Goal: Check status

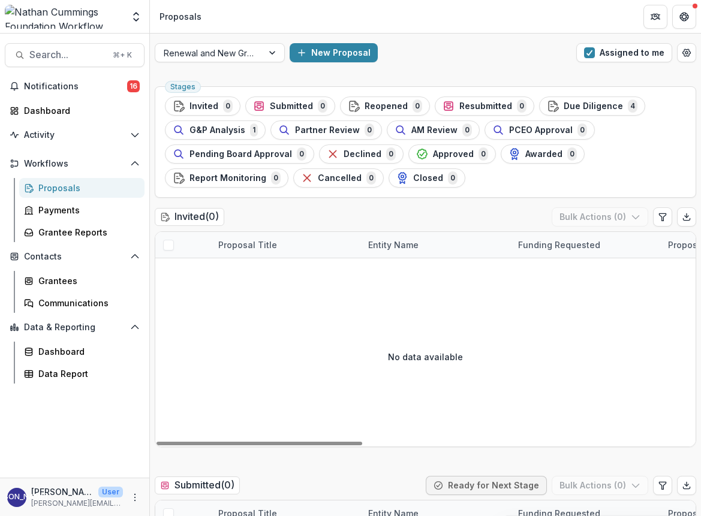
click at [56, 190] on div "Proposals" at bounding box center [86, 188] width 97 height 13
click at [233, 129] on span "G&P Analysis" at bounding box center [217, 130] width 56 height 10
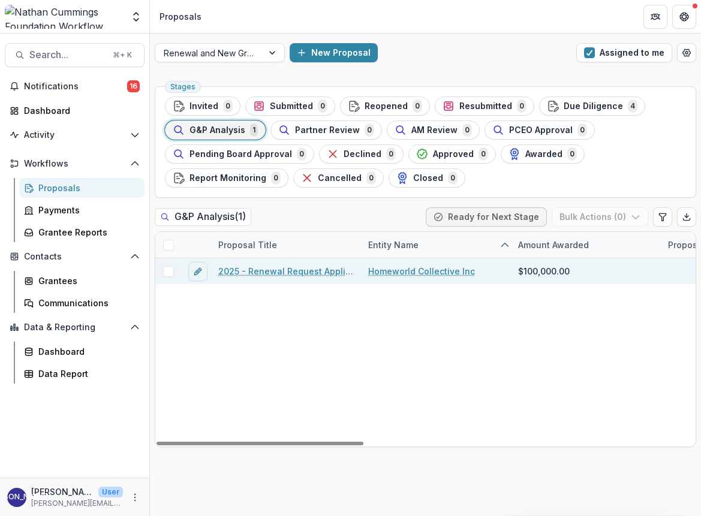
click at [288, 269] on link "2025 - Renewal Request Application" at bounding box center [285, 271] width 135 height 13
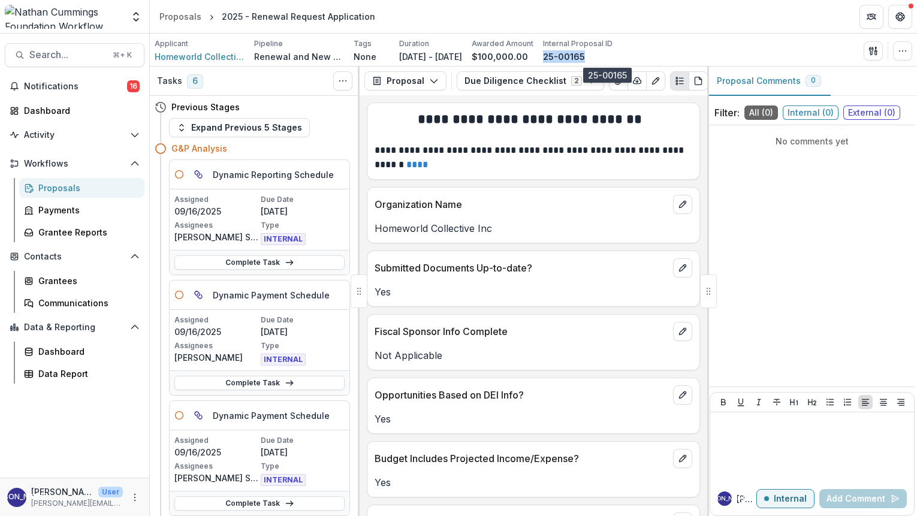
drag, startPoint x: 626, startPoint y: 56, endPoint x: 589, endPoint y: 58, distance: 37.2
click at [585, 58] on p "25-00165" at bounding box center [564, 56] width 42 height 13
copy p "25-00165"
click at [235, 128] on button "Expand Previous 5 Stages" at bounding box center [239, 127] width 141 height 19
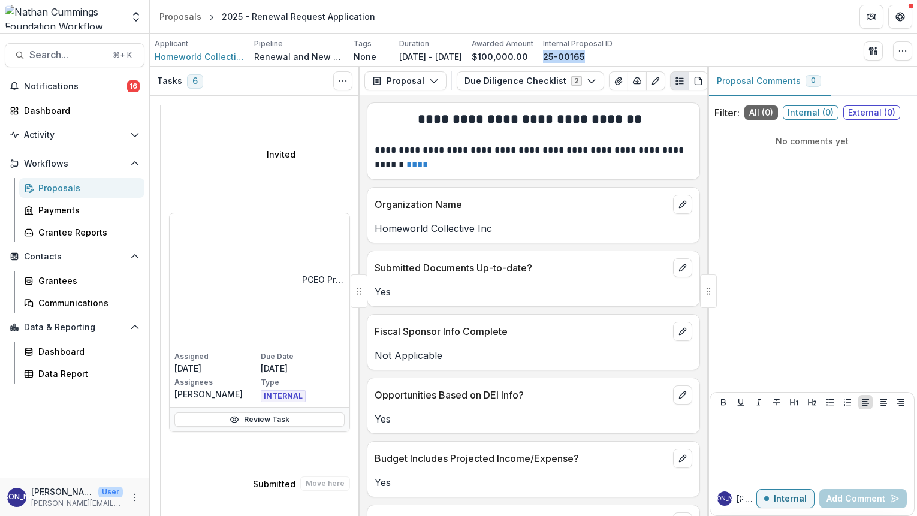
click at [253, 478] on h4 "Submitted" at bounding box center [274, 484] width 43 height 13
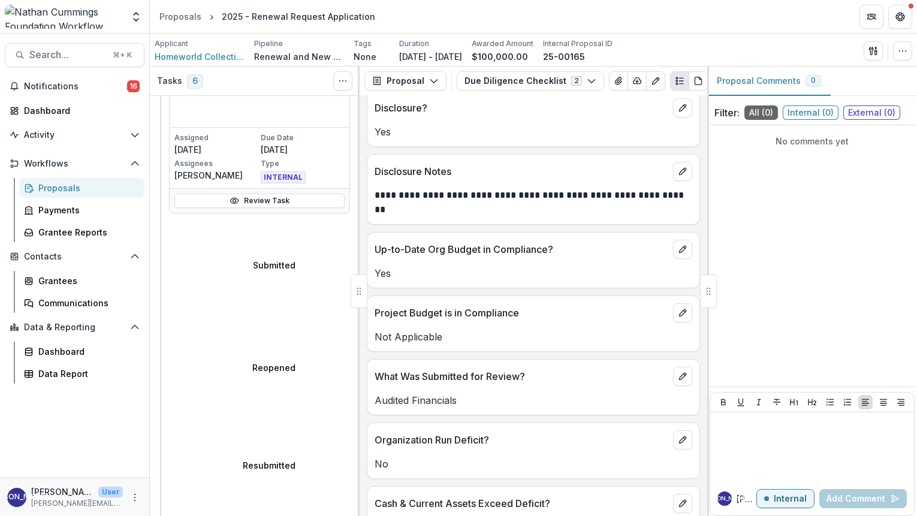
scroll to position [270, 0]
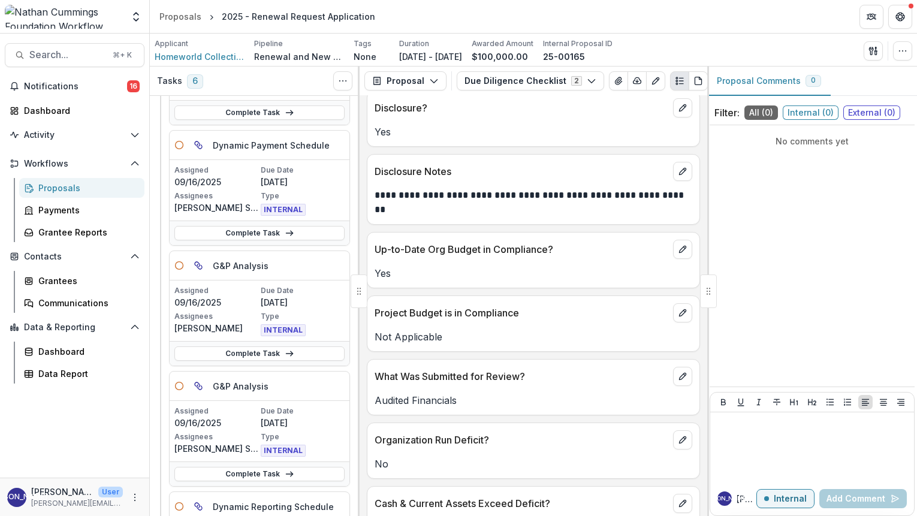
scroll to position [0, 0]
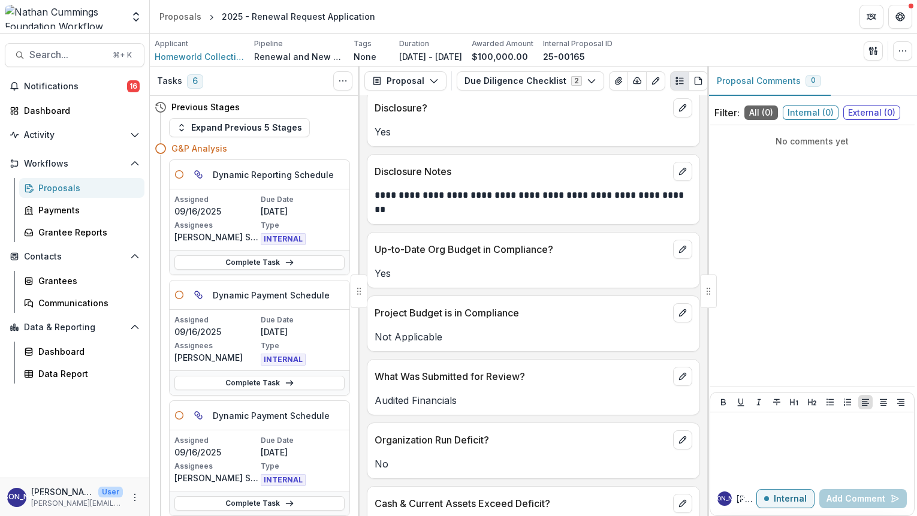
click at [260, 172] on h5 "Dynamic Reporting Schedule" at bounding box center [273, 174] width 121 height 13
click at [257, 180] on h5 "Dynamic Reporting Schedule" at bounding box center [273, 174] width 121 height 13
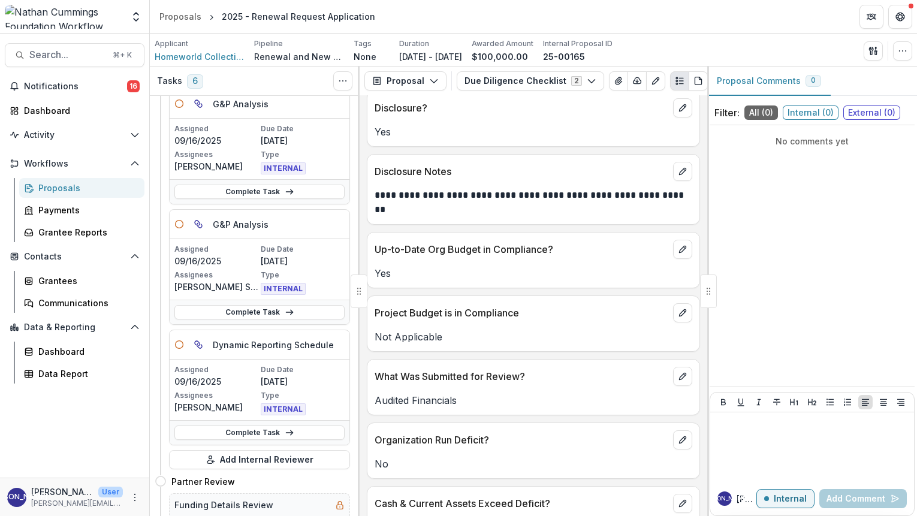
scroll to position [530, 0]
